Goal: Task Accomplishment & Management: Manage account settings

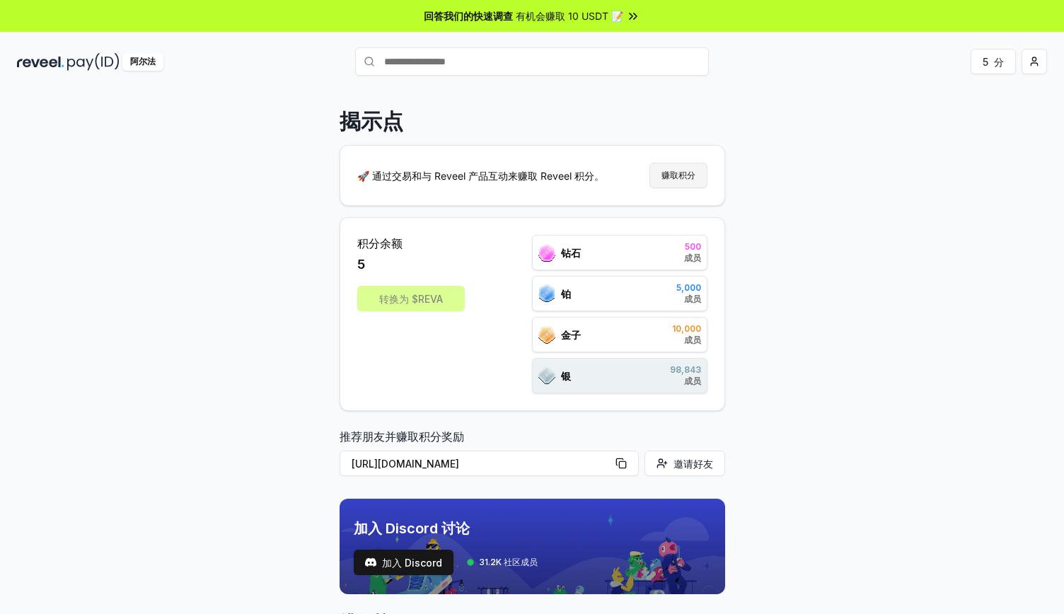
click at [683, 174] on font "赚取积分" at bounding box center [679, 175] width 34 height 11
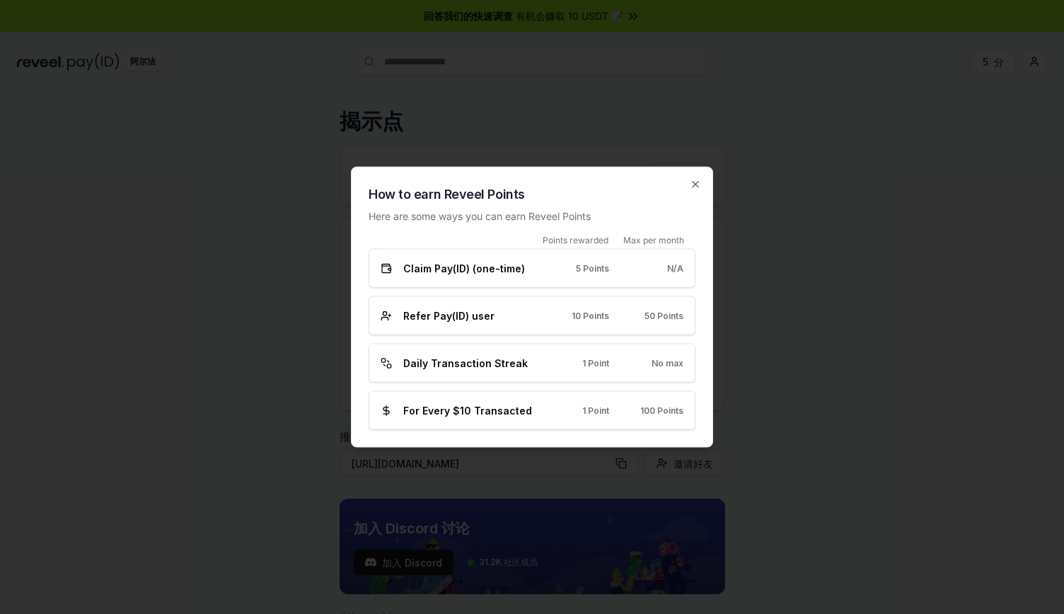
click at [759, 196] on div at bounding box center [532, 307] width 1064 height 614
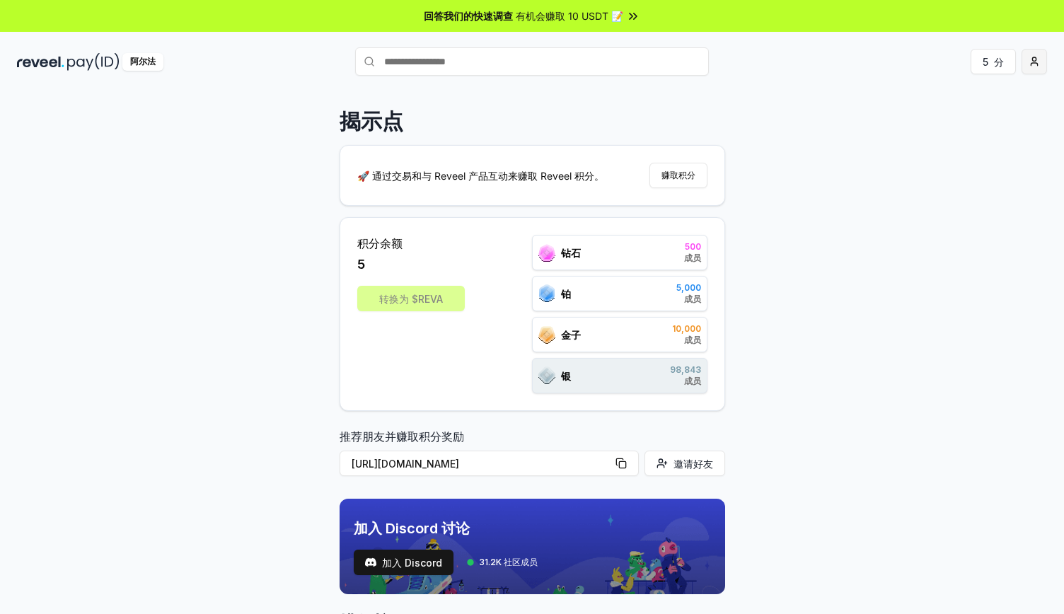
click at [1033, 57] on html "回答我们的快速调查 有机会赚取 10 USDT 📝 阿尔法 5 分 揭示点 🚀 通过交易和与 Reveel 产品互动来赚取 Reveel 积分。 赚取积分 积…" at bounding box center [532, 307] width 1064 height 614
click at [928, 129] on font "查看个人资料" at bounding box center [941, 122] width 59 height 15
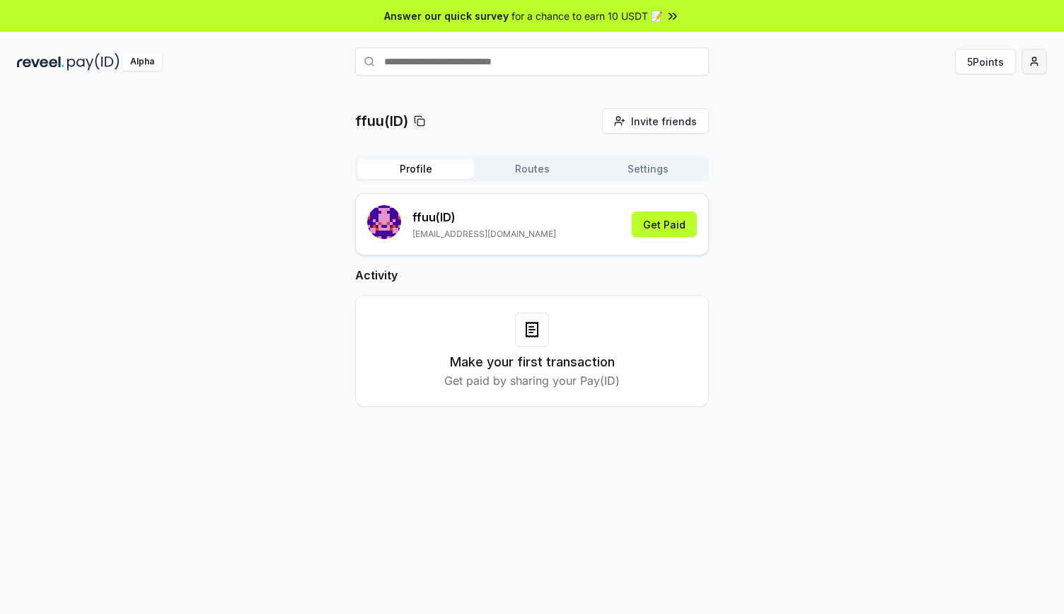
click at [1044, 71] on html "Answer our quick survey for a chance to earn 10 USDT 📝 Alpha 5 Points ffuu(ID) …" at bounding box center [532, 307] width 1064 height 614
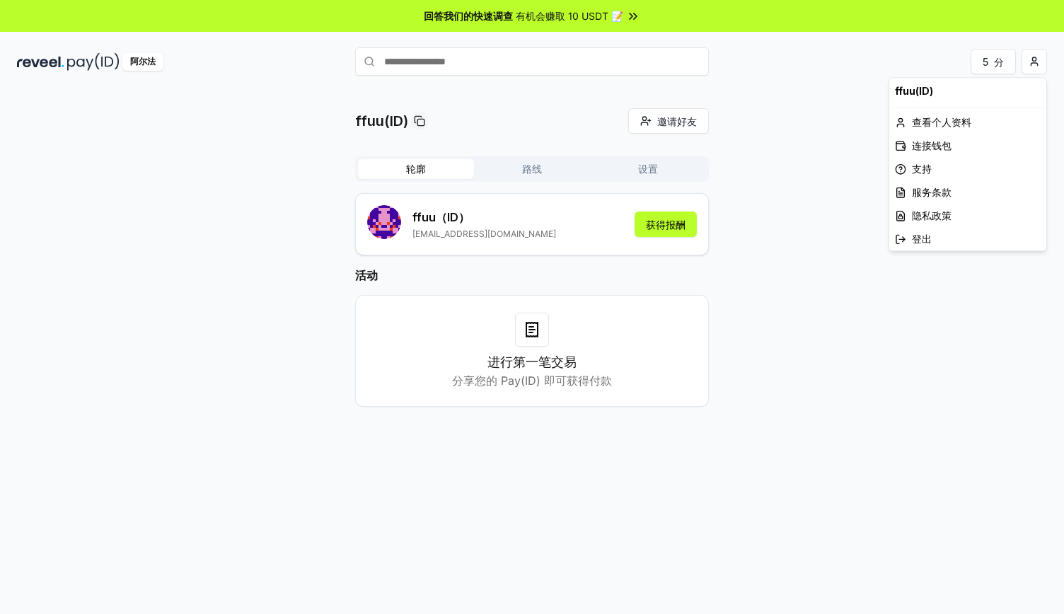
click at [657, 169] on html "回答我们的快速调查 有机会赚取 10 USDT 📝 阿尔法 5 分 ffuu(ID) 邀请好友 邀请 轮廓 路线 设置 ffuu （ID） fufu88120…" at bounding box center [532, 307] width 1064 height 614
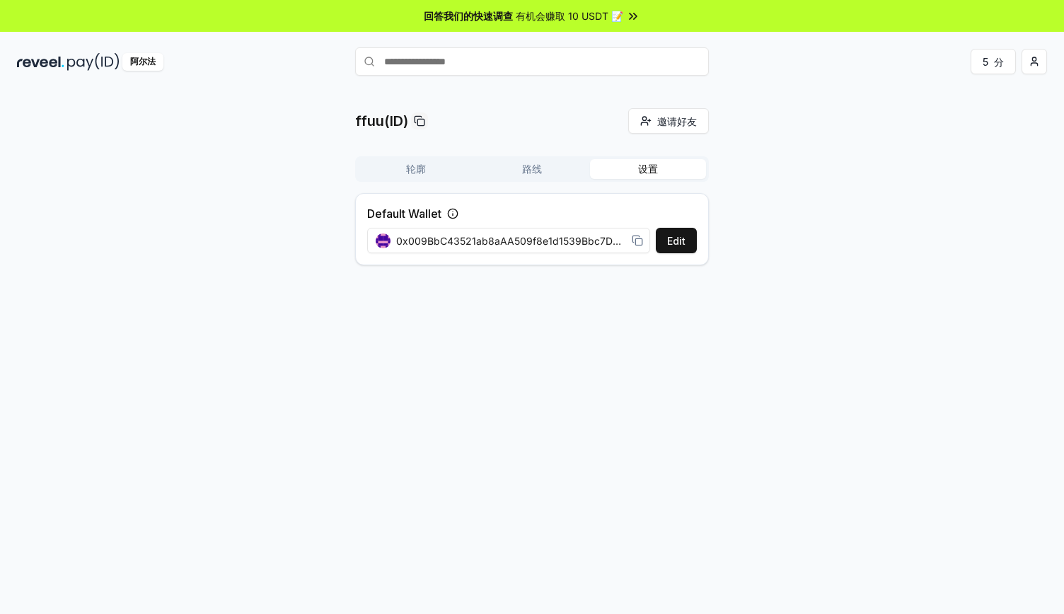
click at [657, 169] on font "设置" at bounding box center [648, 169] width 20 height 12
click at [669, 236] on font "编辑" at bounding box center [676, 241] width 20 height 12
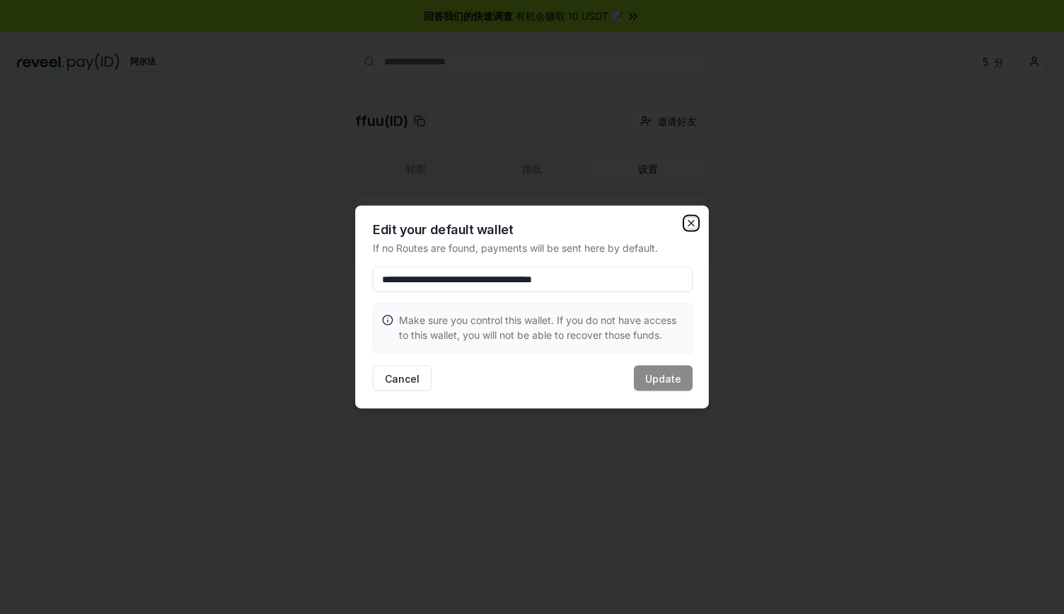
click at [693, 226] on icon "button" at bounding box center [691, 223] width 11 height 11
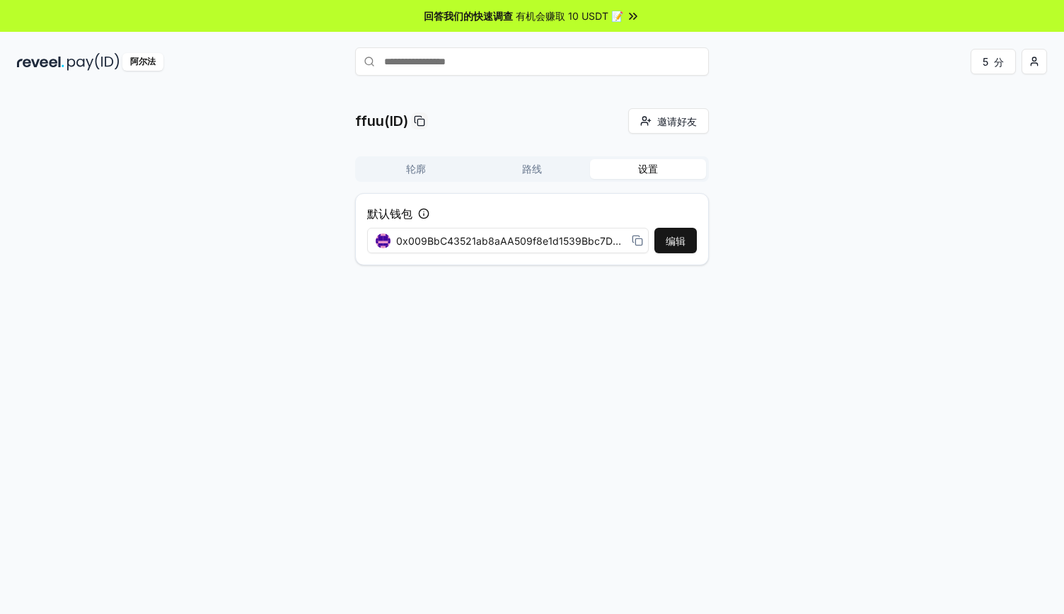
click at [746, 227] on div "ffuu(ID) 邀请好友 邀请 轮廓 路线 设置 默认钱包 编辑 0x009BbC43521ab8aAA509f8e1d1539Bbc7D5BfbeB" at bounding box center [532, 192] width 1030 height 168
click at [635, 238] on rect at bounding box center [638, 241] width 6 height 6
click at [490, 333] on div "ffuu(ID) 邀请好友 邀请 轮廓 路线 设置 默认钱包 编辑 0x009BbC43521ab8aAA509f8e1d1539Bbc7D5BfbeB" at bounding box center [532, 367] width 1064 height 575
